Goal: Task Accomplishment & Management: Manage account settings

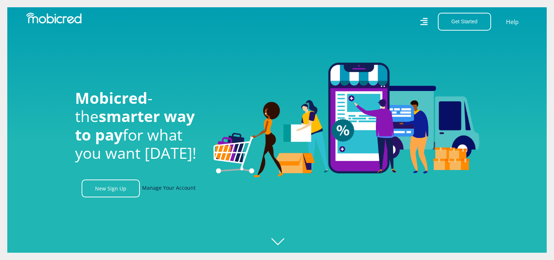
click at [155, 188] on link "Manage Your Account" at bounding box center [169, 188] width 54 height 18
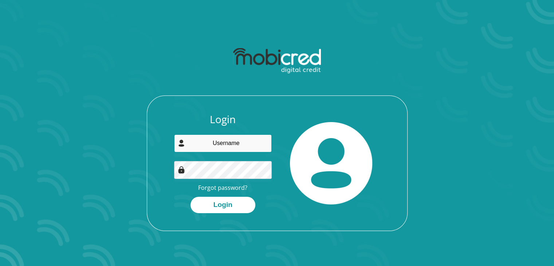
type input "aqushu@gmail.com"
click at [172, 175] on div "Login aqushu@gmail.com Forgot password? Login" at bounding box center [223, 163] width 108 height 100
click at [190, 197] on button "Login" at bounding box center [222, 205] width 65 height 16
